Goal: Task Accomplishment & Management: Use online tool/utility

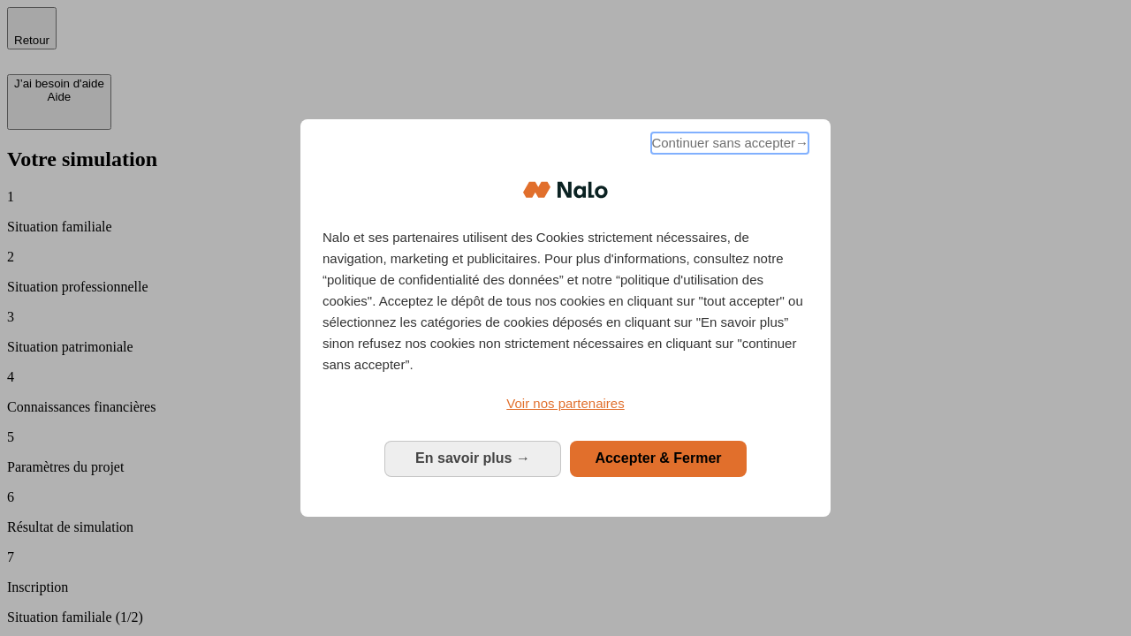
click at [728, 146] on span "Continuer sans accepter →" at bounding box center [729, 143] width 157 height 21
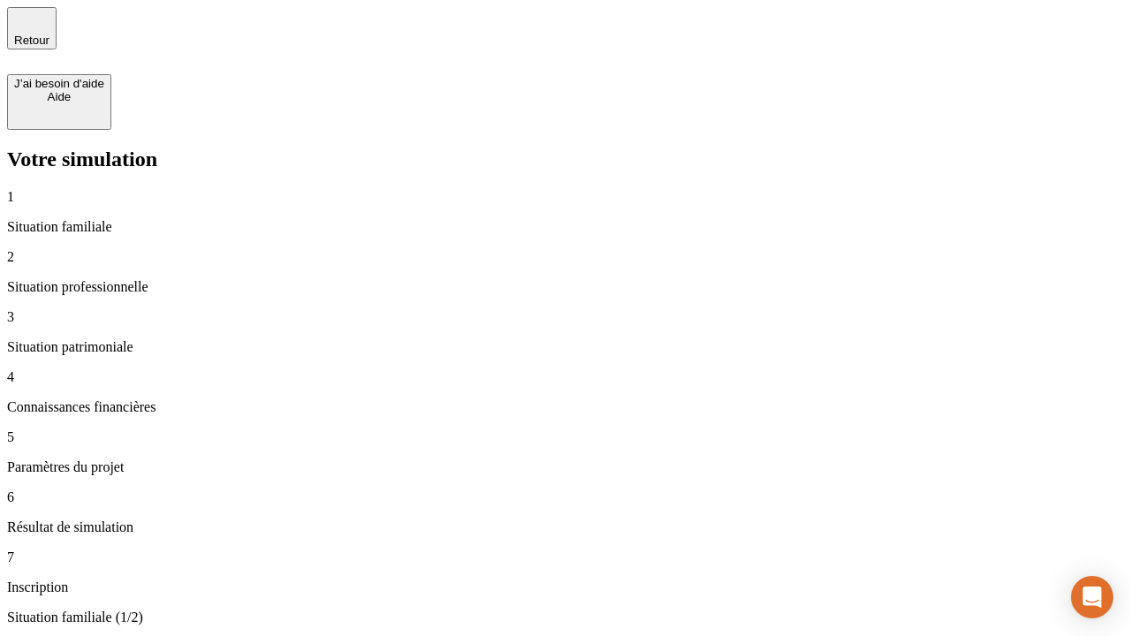
type input "30 000"
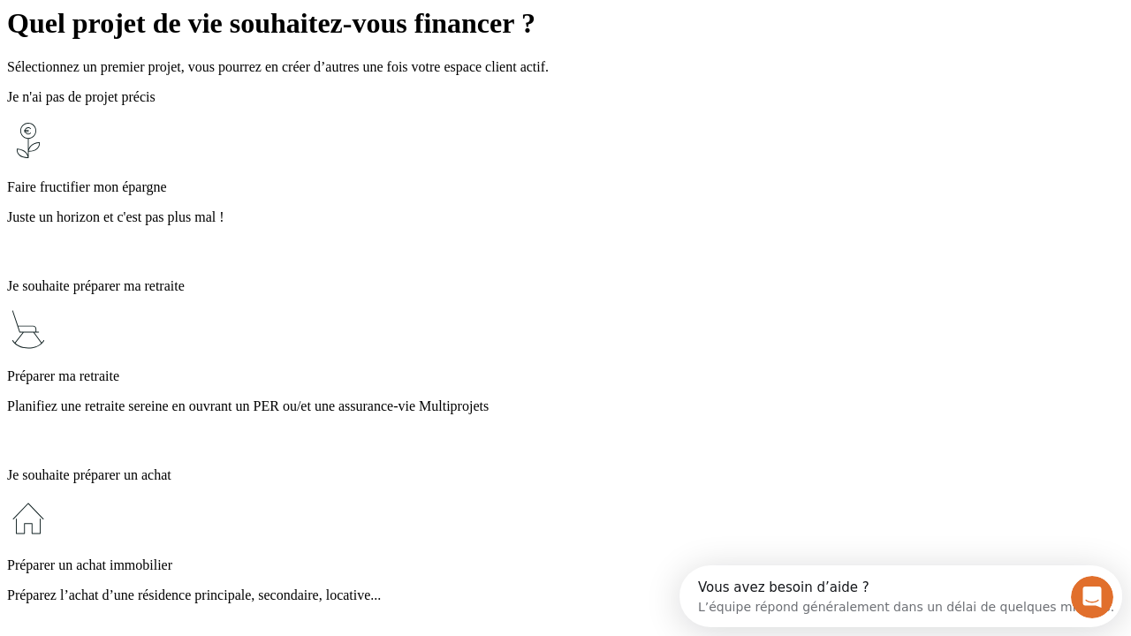
scroll to position [34, 0]
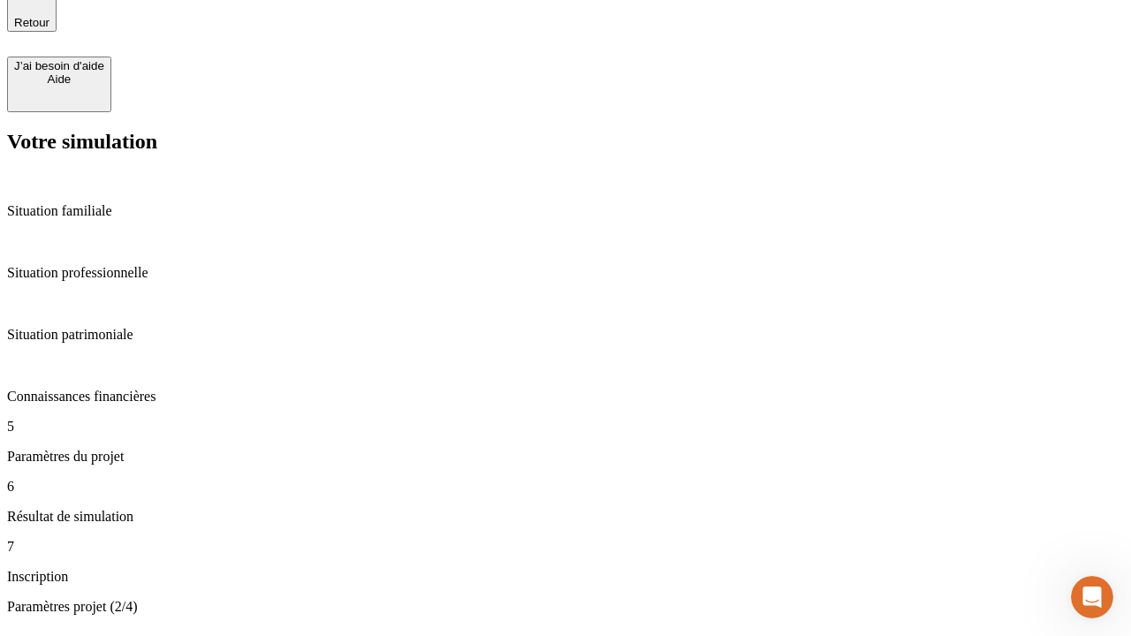
type input "25"
type input "1 000"
type input "640"
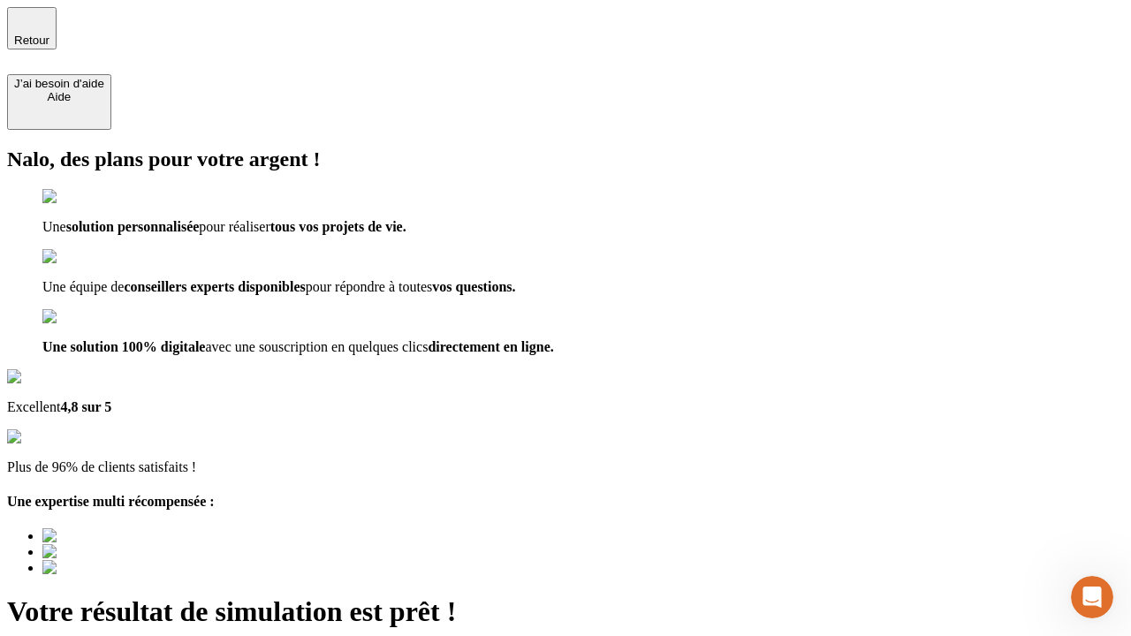
type input "[EMAIL_ADDRESS][PERSON_NAME][DOMAIN_NAME]"
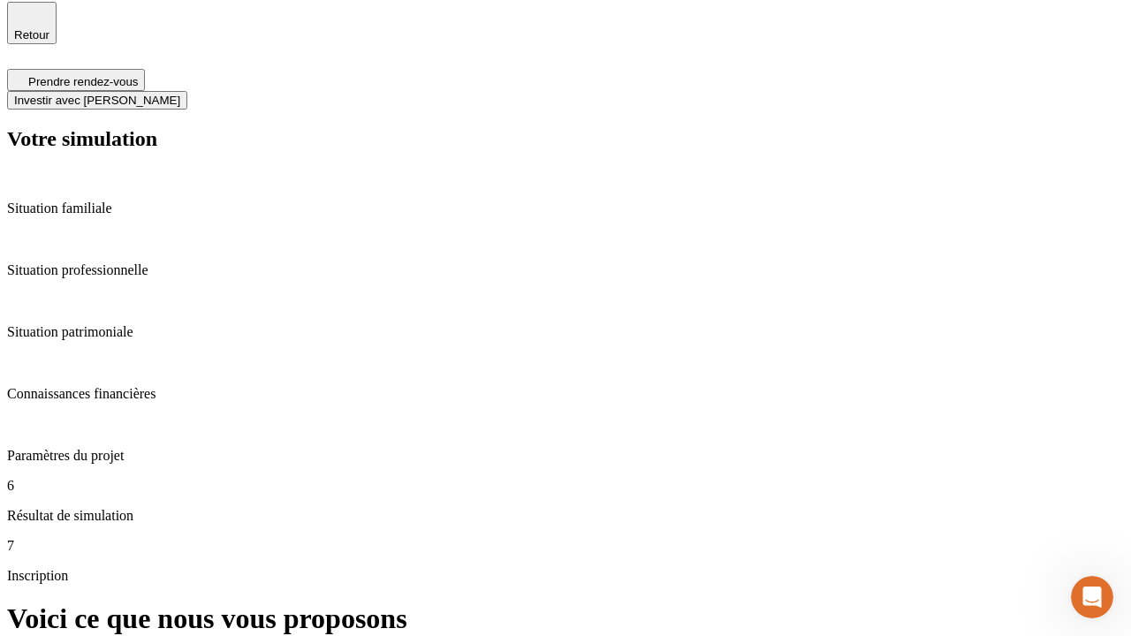
click at [180, 94] on span "Investir avec [PERSON_NAME]" at bounding box center [97, 100] width 166 height 13
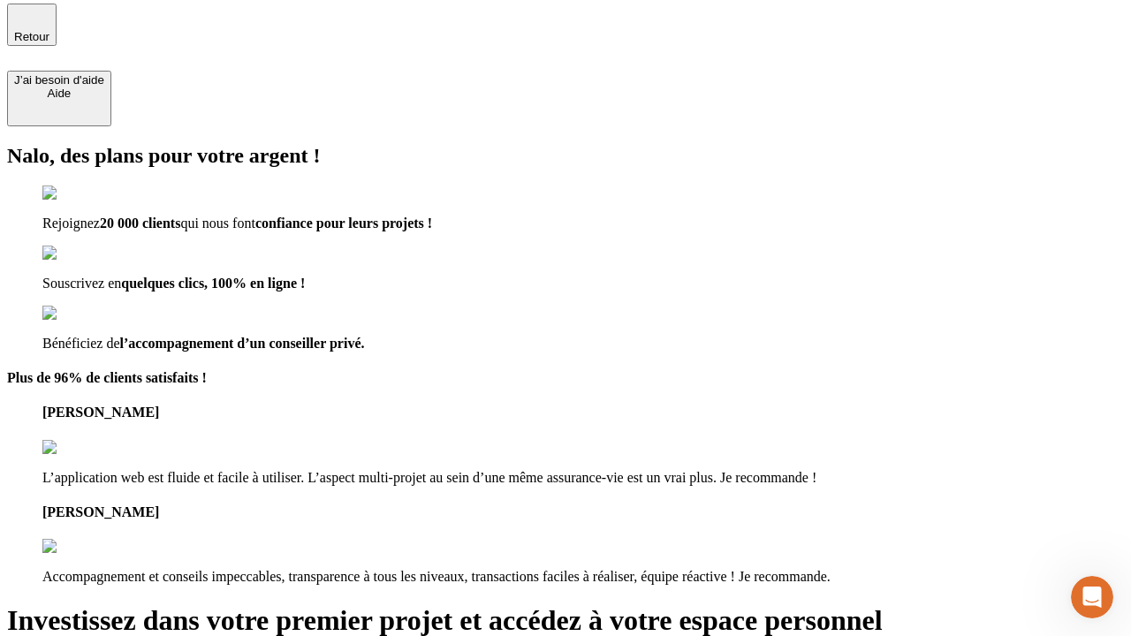
type input "[PERSON_NAME][EMAIL_ADDRESS][DOMAIN_NAME]"
